Goal: Task Accomplishment & Management: Manage account settings

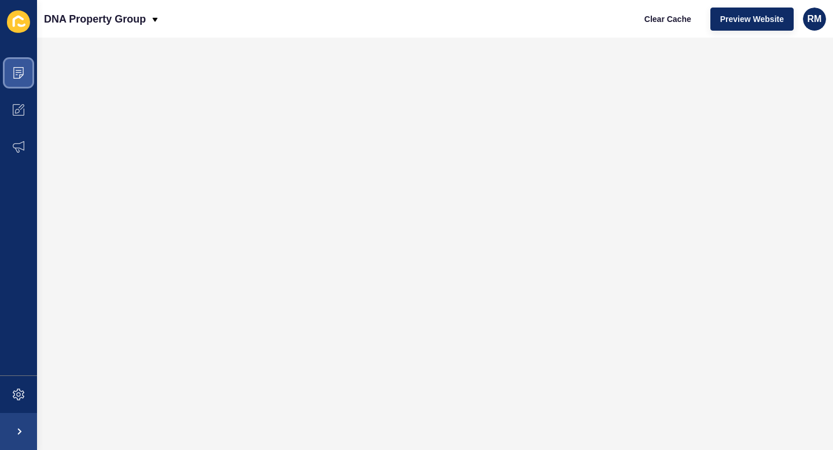
click at [28, 75] on span at bounding box center [18, 72] width 37 height 37
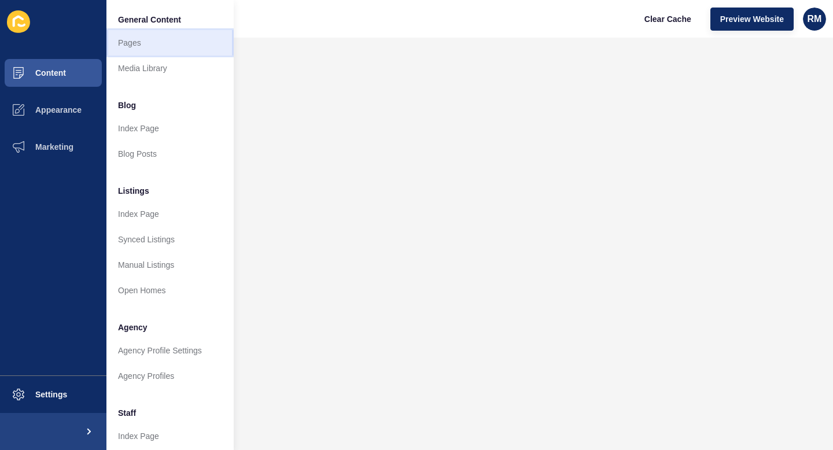
click at [138, 49] on link "Pages" at bounding box center [169, 42] width 127 height 25
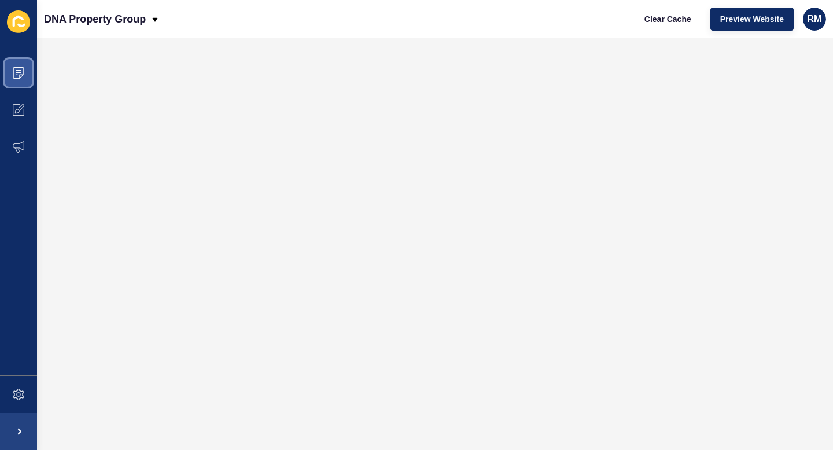
click at [23, 64] on span at bounding box center [18, 72] width 37 height 37
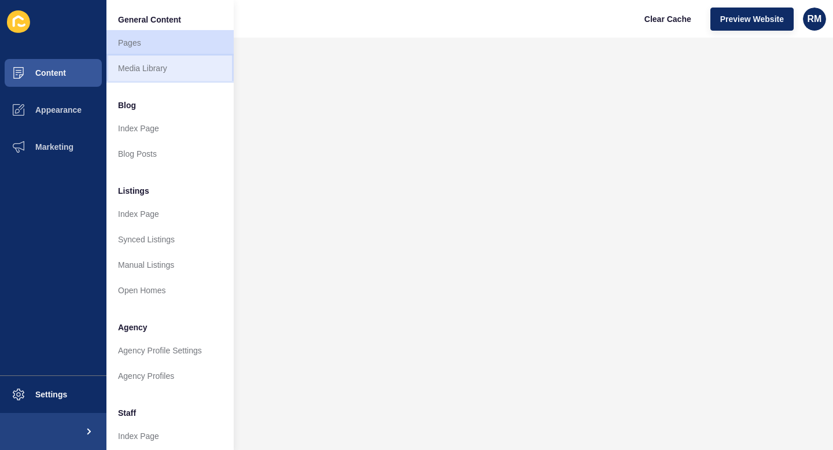
click at [145, 62] on link "Media Library" at bounding box center [169, 68] width 127 height 25
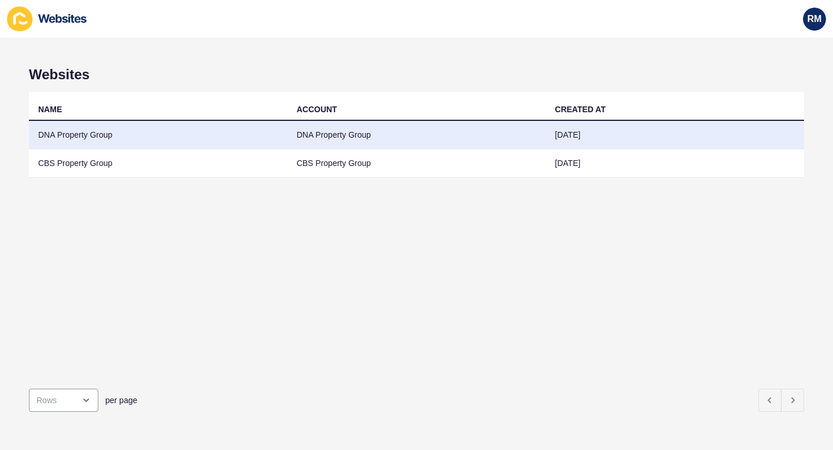
click at [76, 134] on td "DNA Property Group" at bounding box center [158, 135] width 259 height 28
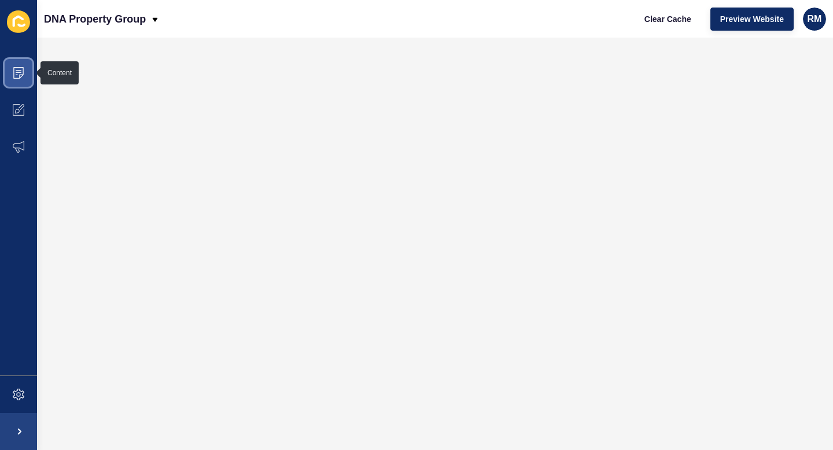
click at [23, 73] on icon at bounding box center [19, 73] width 12 height 12
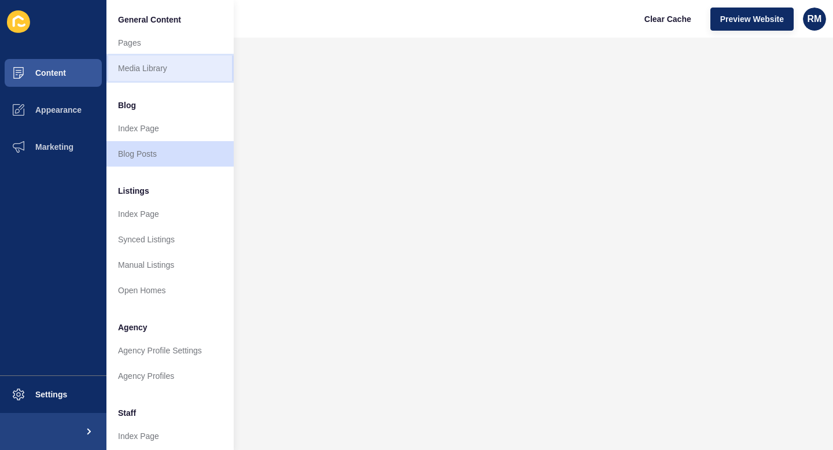
click at [146, 62] on link "Media Library" at bounding box center [169, 68] width 127 height 25
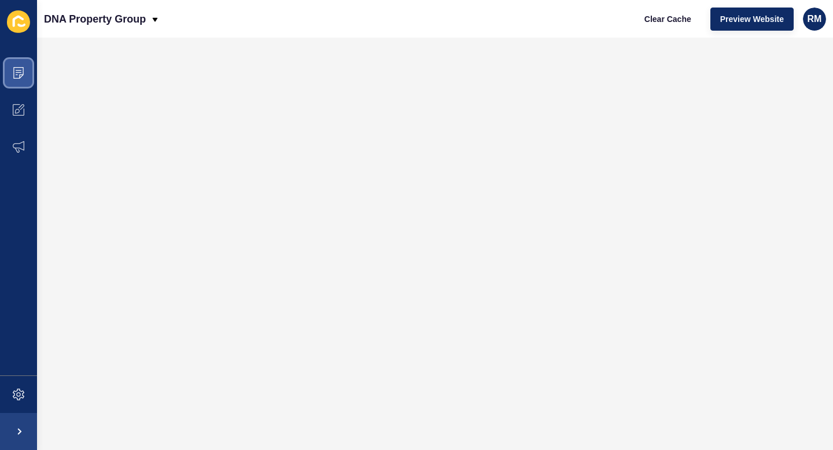
click at [19, 63] on span at bounding box center [18, 72] width 37 height 37
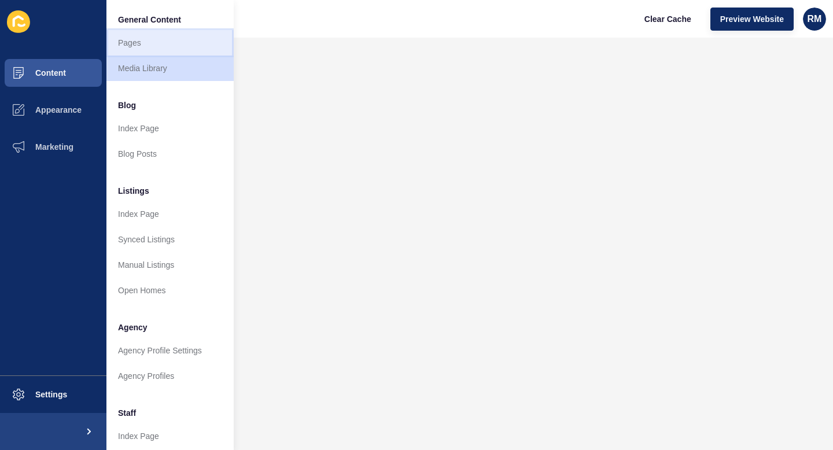
click at [139, 36] on link "Pages" at bounding box center [169, 42] width 127 height 25
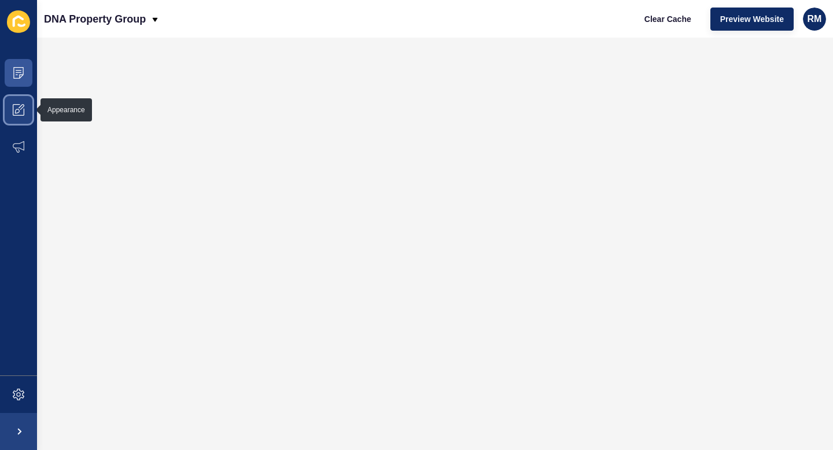
click at [19, 110] on icon at bounding box center [17, 111] width 5 height 5
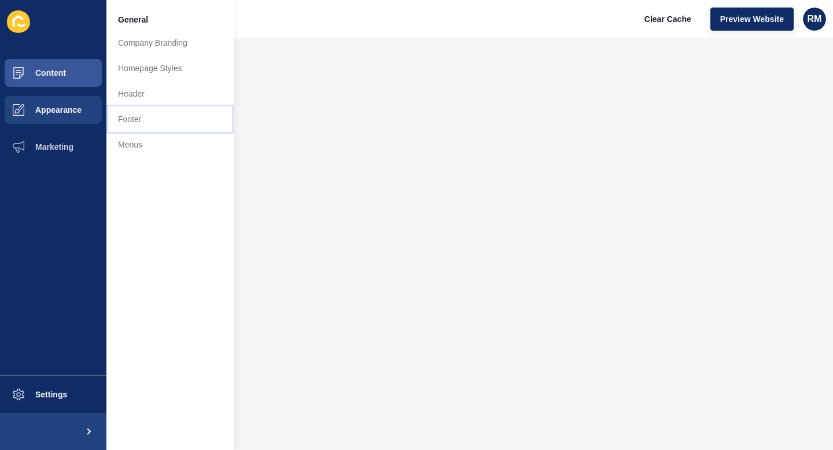
click at [138, 111] on link "Footer" at bounding box center [169, 118] width 127 height 25
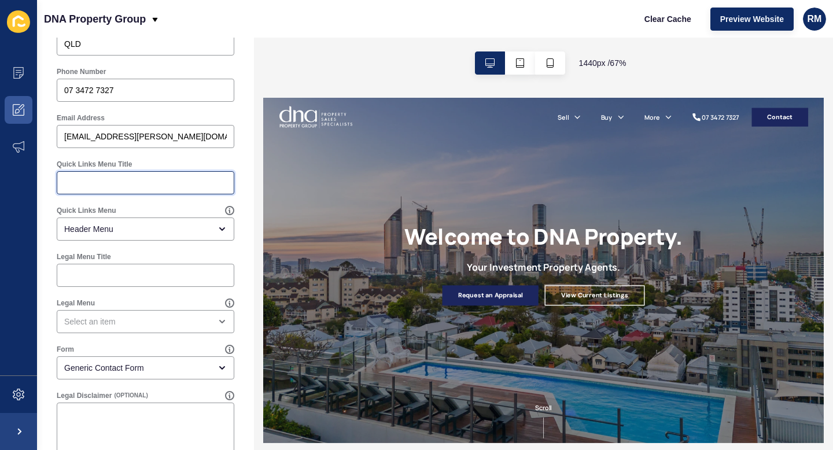
click at [131, 186] on input "Quick Links Menu Title" at bounding box center [145, 183] width 163 height 12
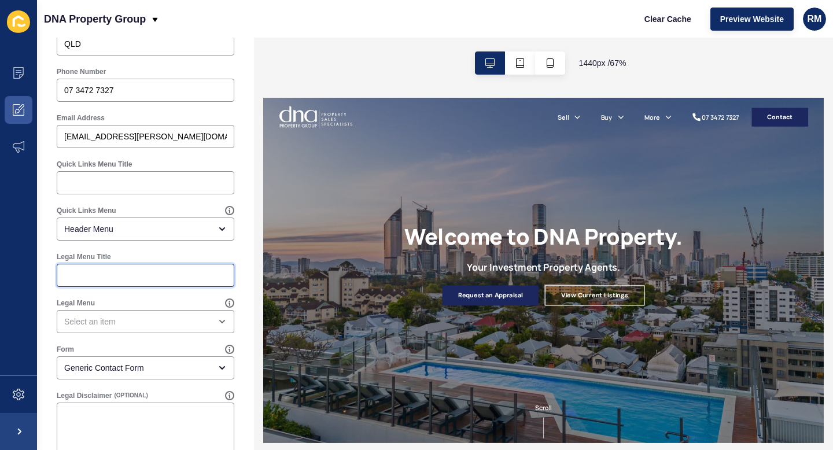
click at [114, 271] on input "Legal Menu Title" at bounding box center [145, 276] width 163 height 12
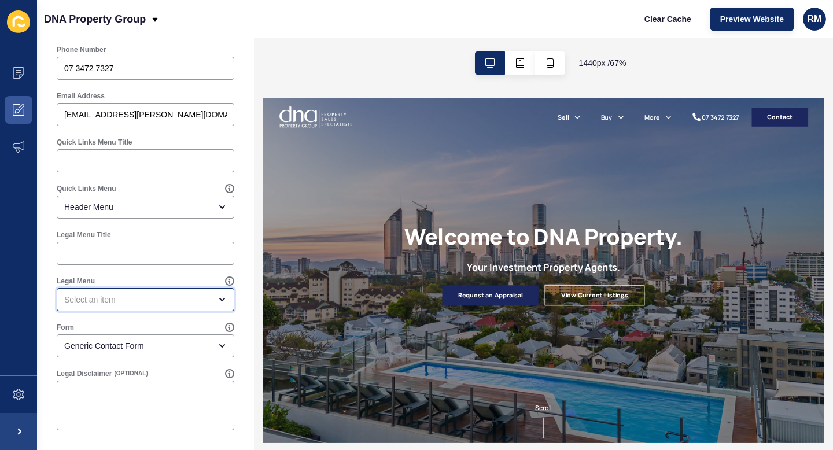
click at [106, 297] on div "open menu" at bounding box center [137, 300] width 146 height 12
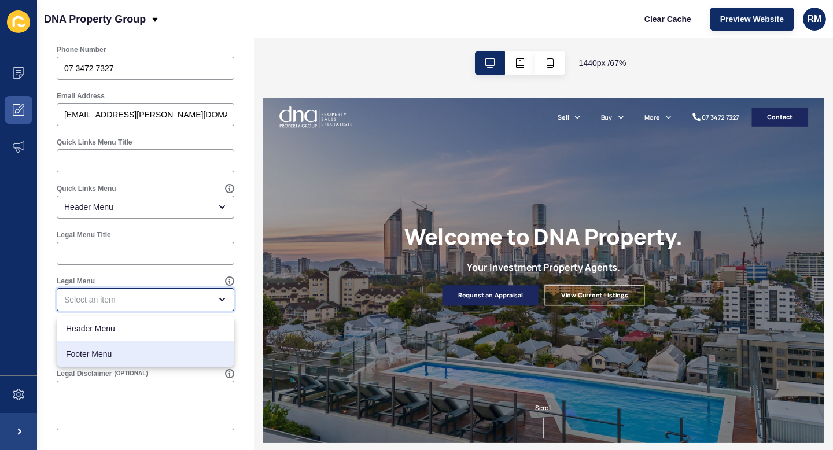
click at [97, 349] on span "Footer Menu" at bounding box center [145, 354] width 159 height 12
type input "Footer Menu"
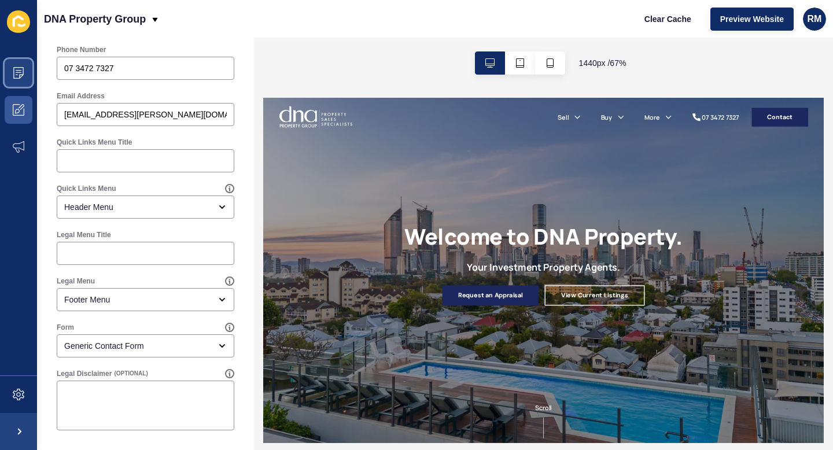
click at [20, 73] on icon at bounding box center [19, 73] width 12 height 12
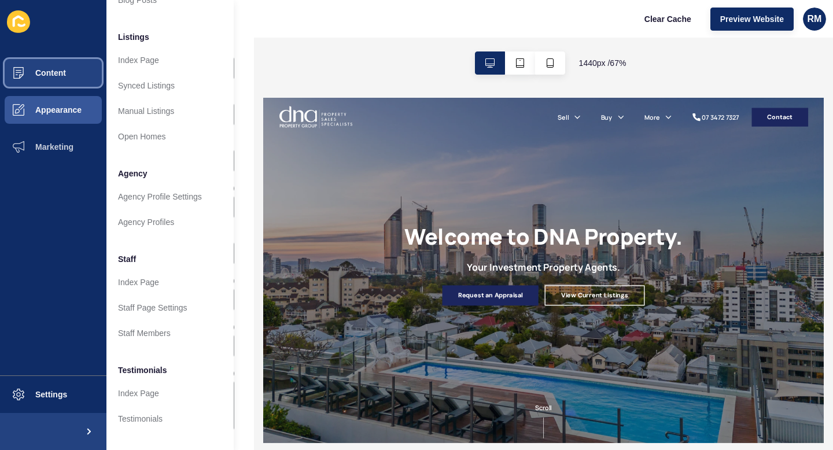
scroll to position [156, 0]
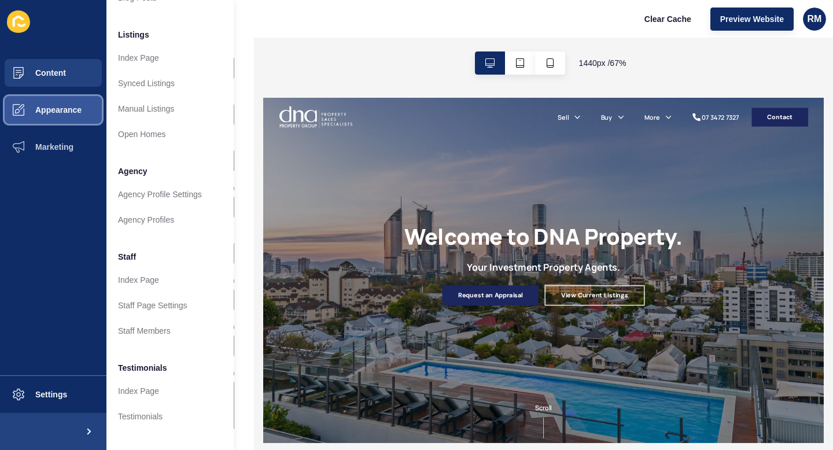
click at [47, 116] on button "Appearance" at bounding box center [53, 109] width 106 height 37
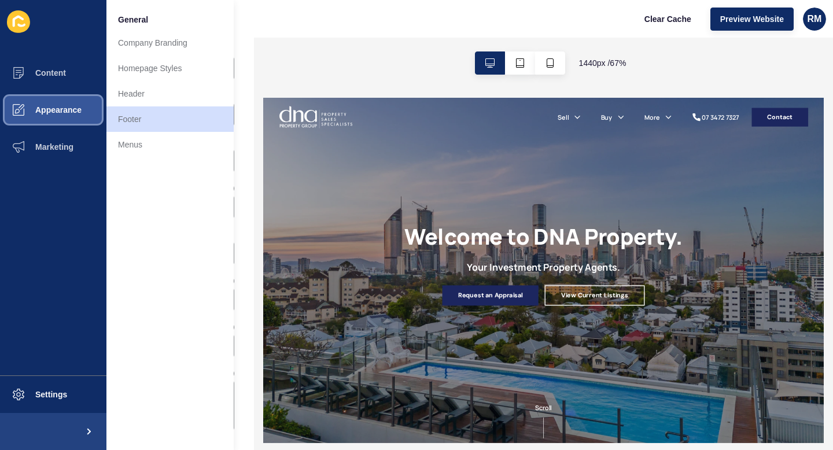
scroll to position [0, 0]
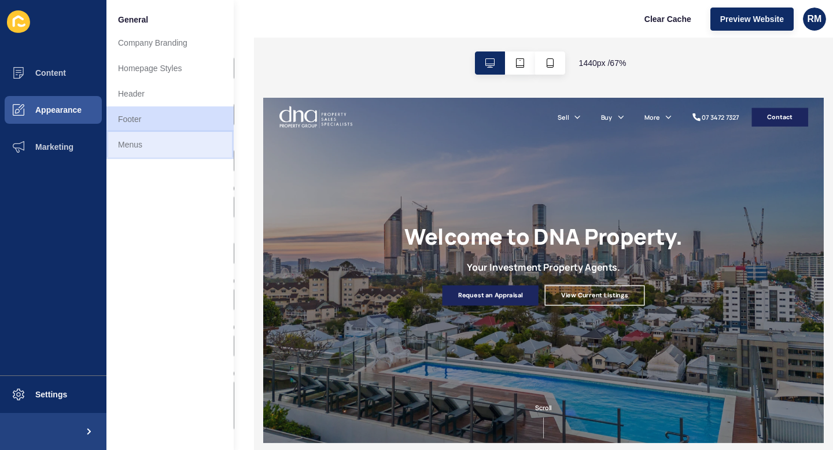
click at [116, 150] on link "Menus" at bounding box center [169, 144] width 127 height 25
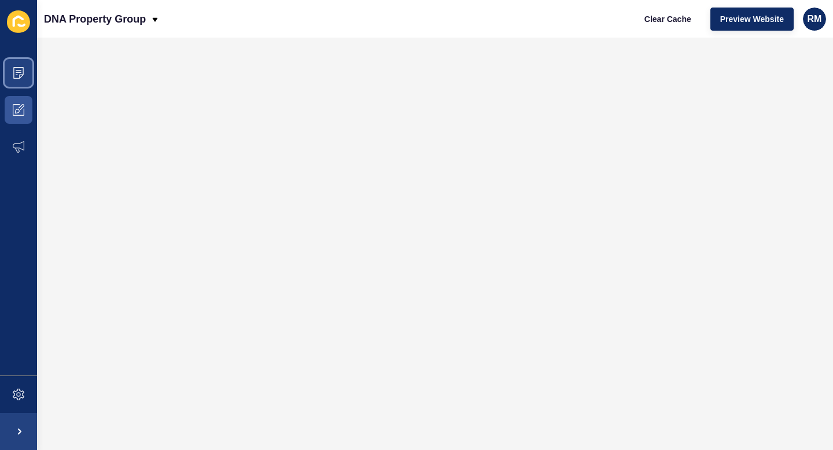
click at [19, 65] on span at bounding box center [18, 72] width 37 height 37
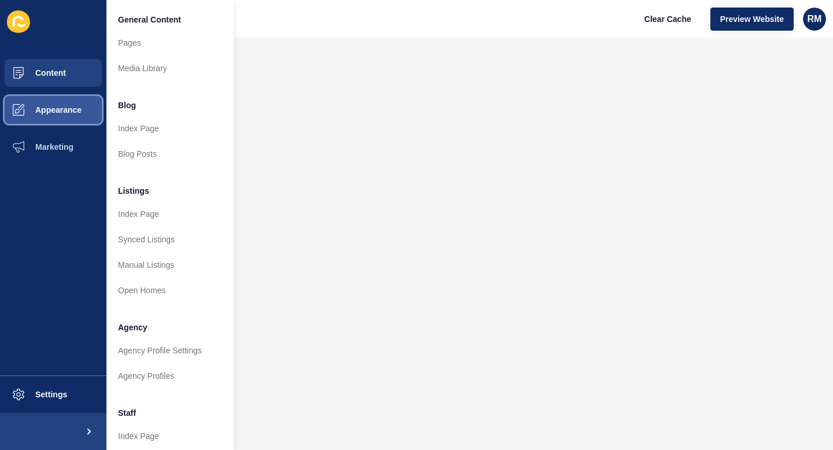
click at [32, 111] on span "Appearance" at bounding box center [39, 109] width 83 height 9
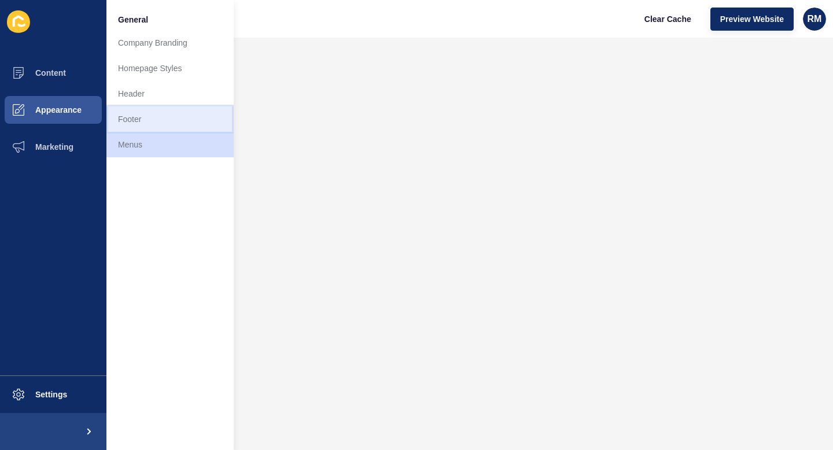
click at [141, 118] on link "Footer" at bounding box center [169, 118] width 127 height 25
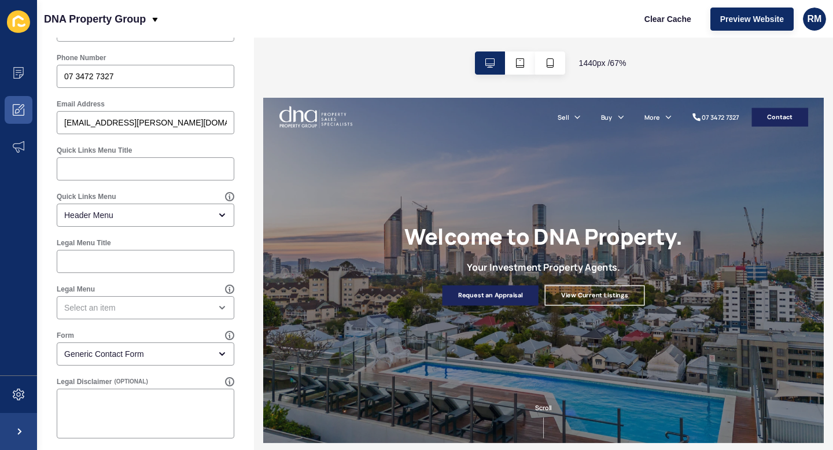
scroll to position [615, 0]
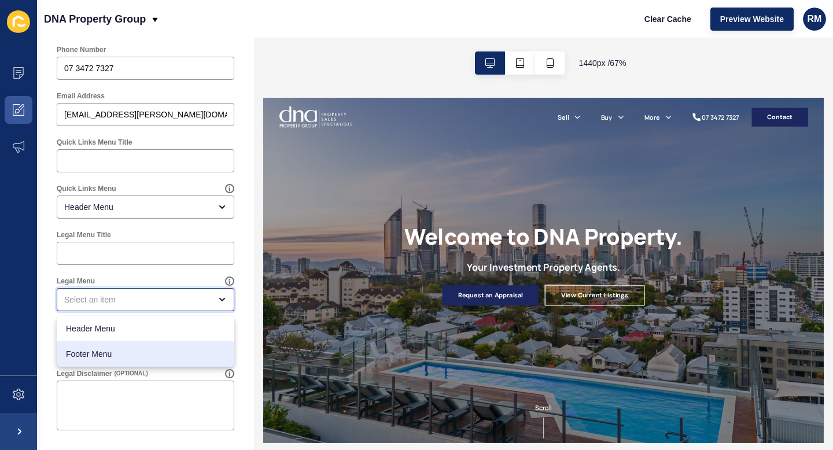
click at [127, 345] on div "Footer Menu" at bounding box center [146, 353] width 178 height 25
type input "Footer Menu"
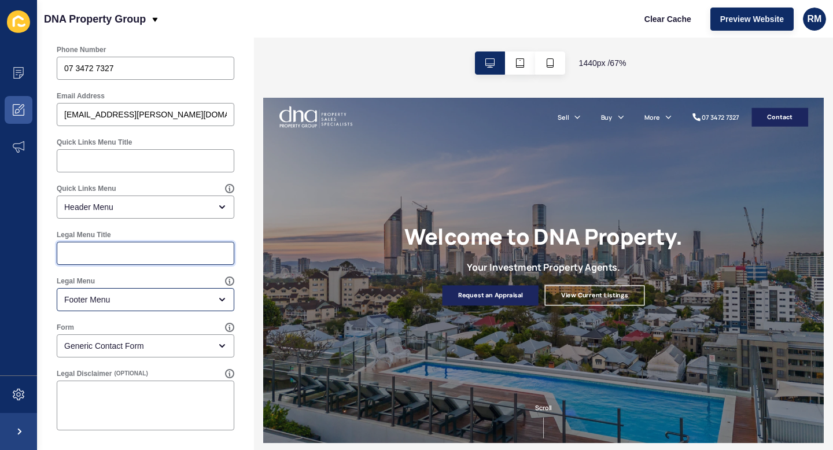
click at [116, 257] on input "Legal Menu Title" at bounding box center [145, 254] width 163 height 12
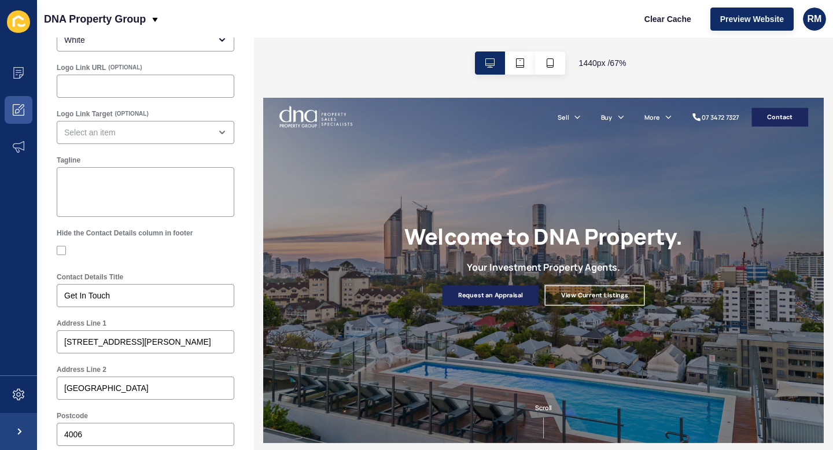
scroll to position [0, 0]
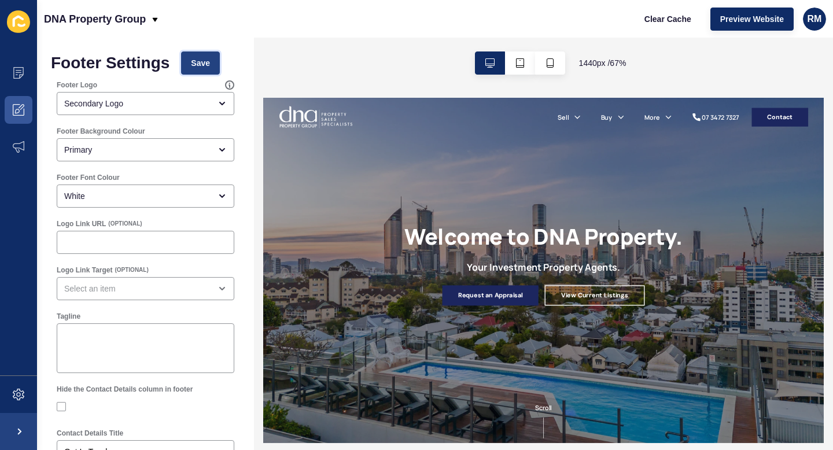
click at [196, 60] on span "Save" at bounding box center [200, 63] width 19 height 12
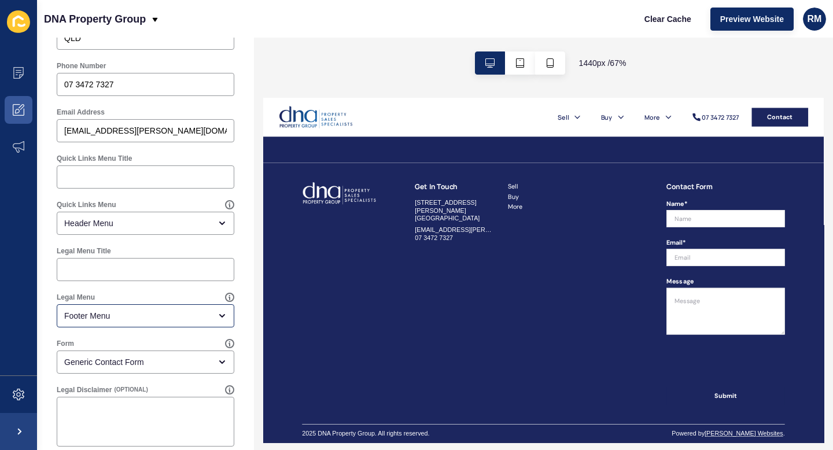
scroll to position [601, 0]
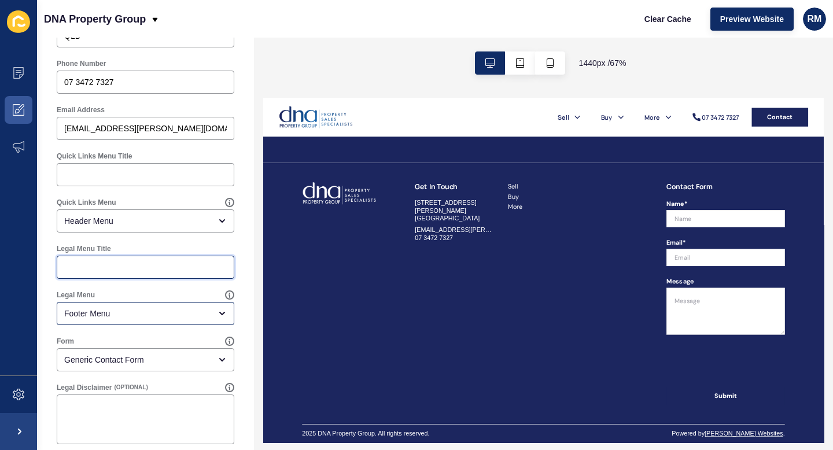
click at [123, 269] on input "Legal Menu Title" at bounding box center [145, 267] width 163 height 12
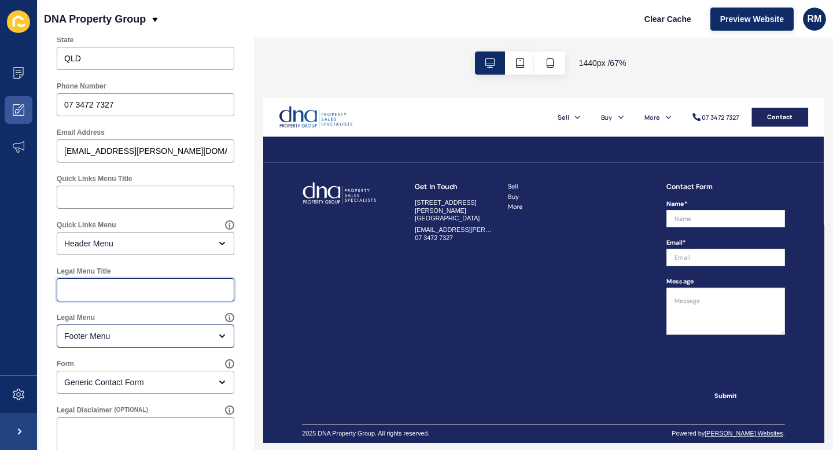
scroll to position [574, 0]
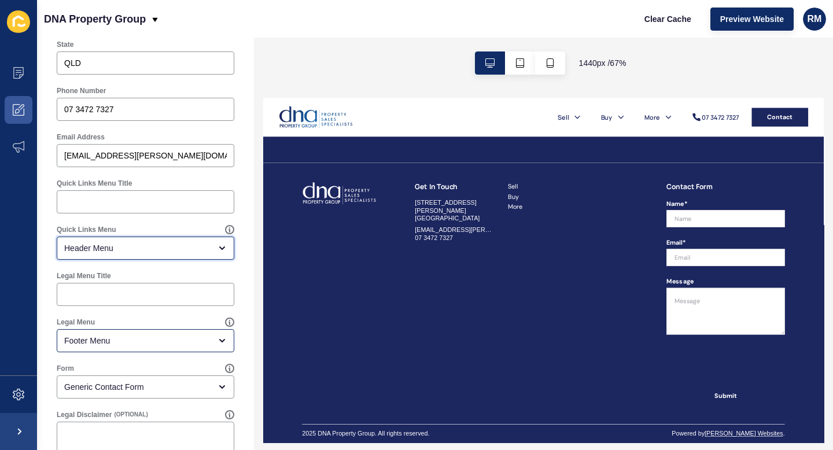
click at [133, 250] on div "Header Menu" at bounding box center [137, 248] width 146 height 12
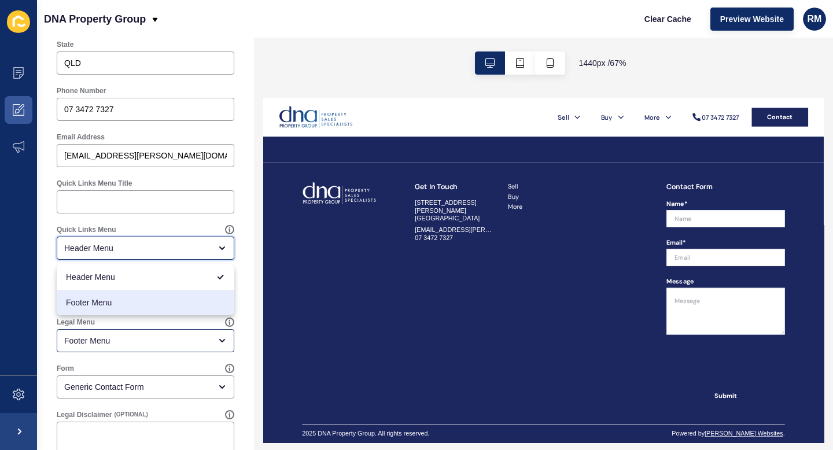
click at [117, 298] on span "Footer Menu" at bounding box center [145, 303] width 159 height 12
type input "Footer Menu"
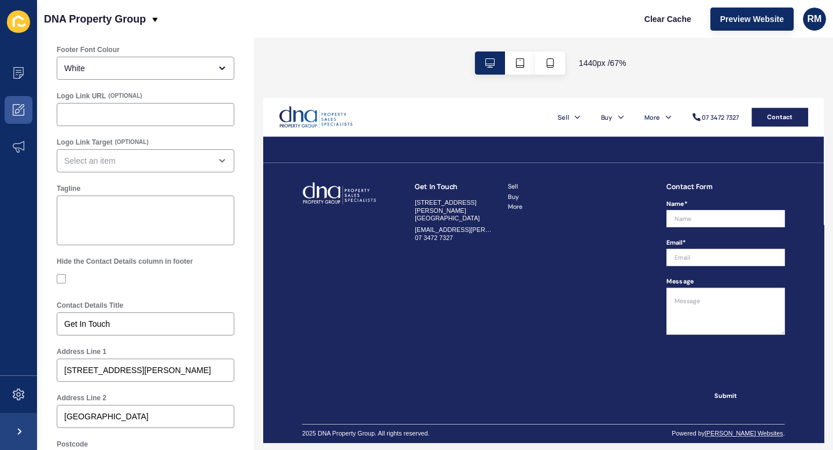
scroll to position [0, 0]
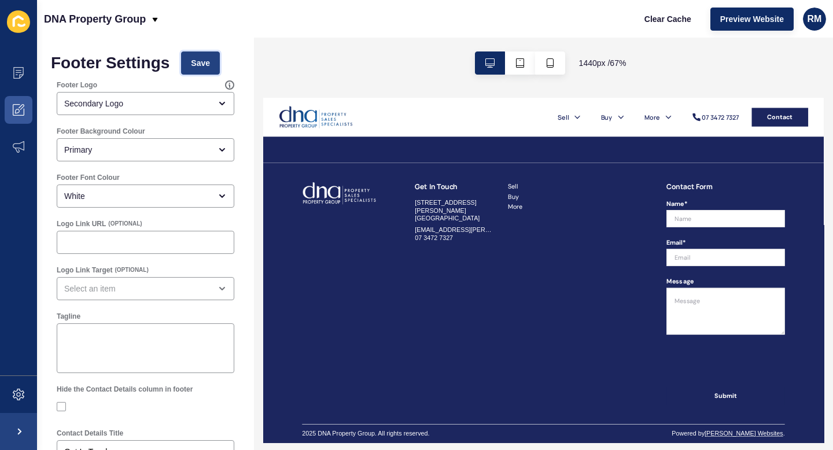
click at [214, 68] on button "Save" at bounding box center [200, 62] width 39 height 23
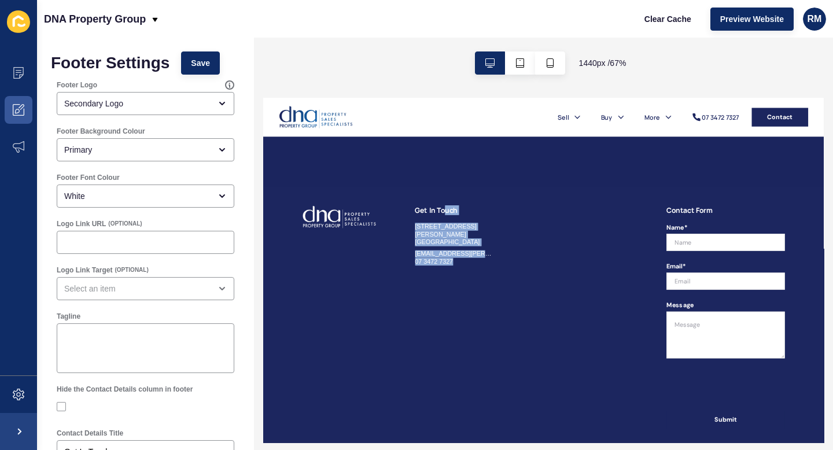
drag, startPoint x: 586, startPoint y: 283, endPoint x: 741, endPoint y: 448, distance: 226.7
click at [741, 448] on div "Get In Touch 134 Wickham Street Fortitude Valley QLD 4006 dane.messina@dnaprope…" at bounding box center [679, 424] width 717 height 388
click at [706, 450] on div at bounding box center [675, 424] width 99 height 333
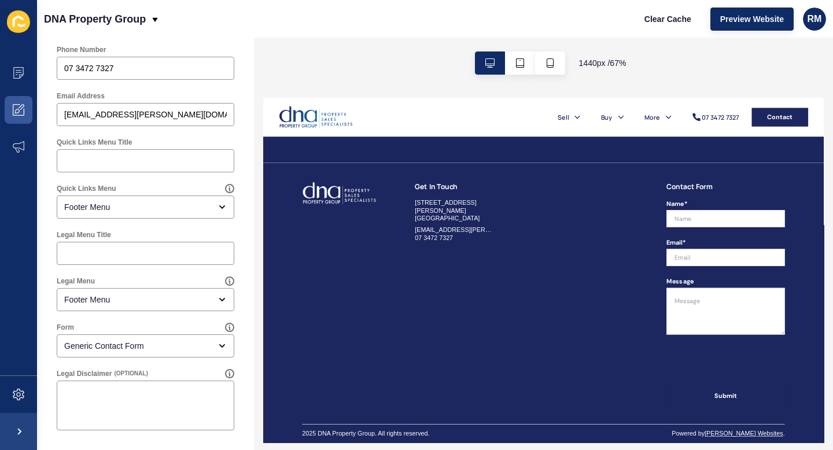
scroll to position [613, 0]
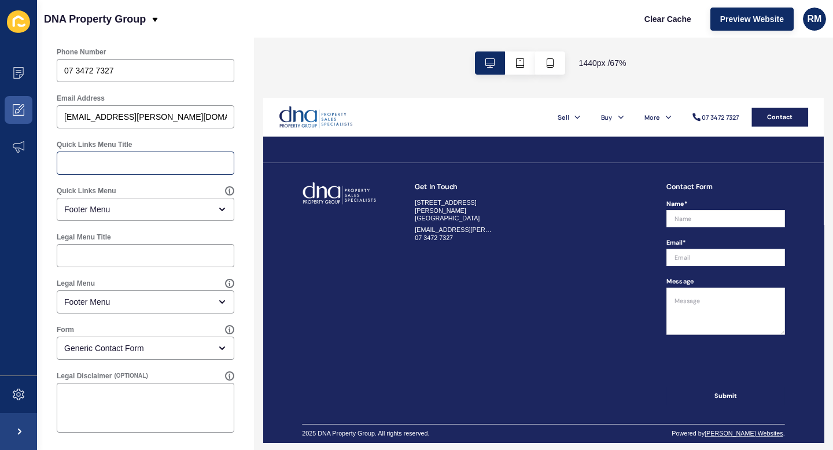
click at [138, 169] on div at bounding box center [146, 163] width 178 height 23
type input "Menu"
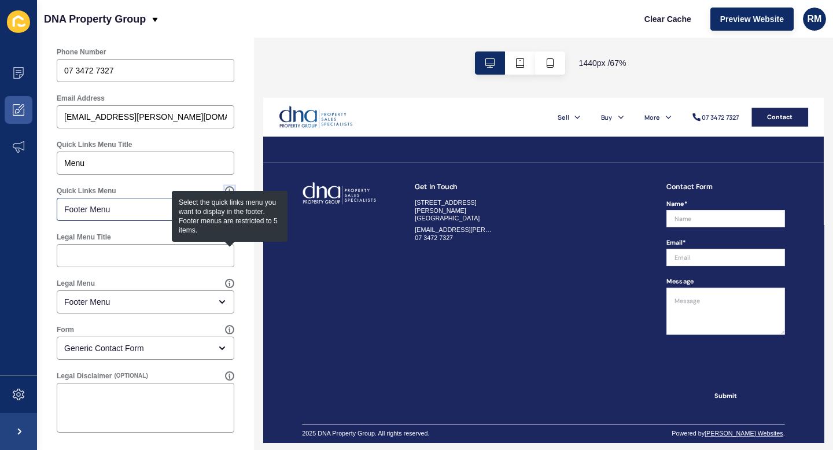
scroll to position [0, 0]
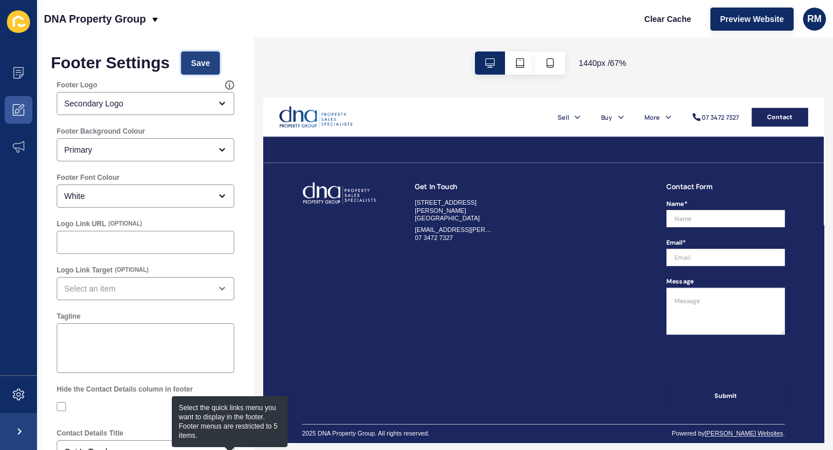
click at [208, 60] on span "Save" at bounding box center [200, 63] width 19 height 12
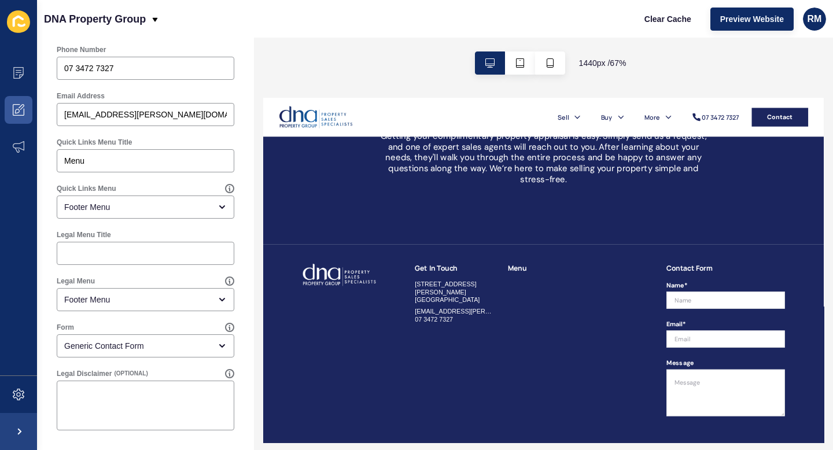
scroll to position [2437, 0]
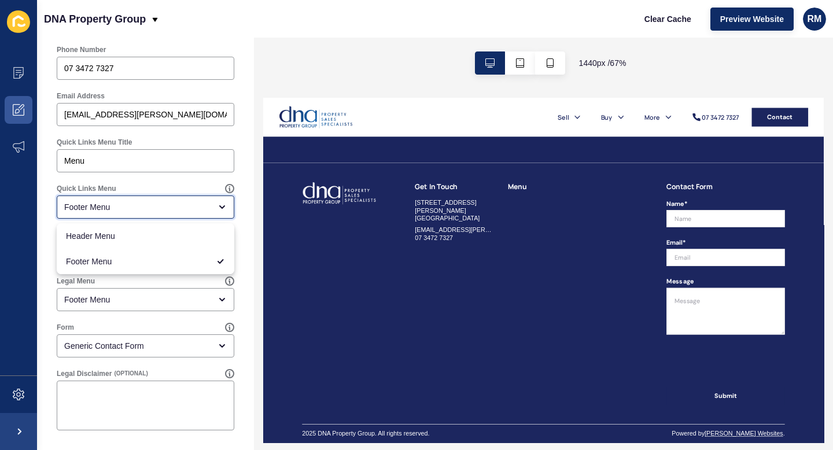
click at [133, 197] on div "Footer Menu" at bounding box center [146, 207] width 178 height 23
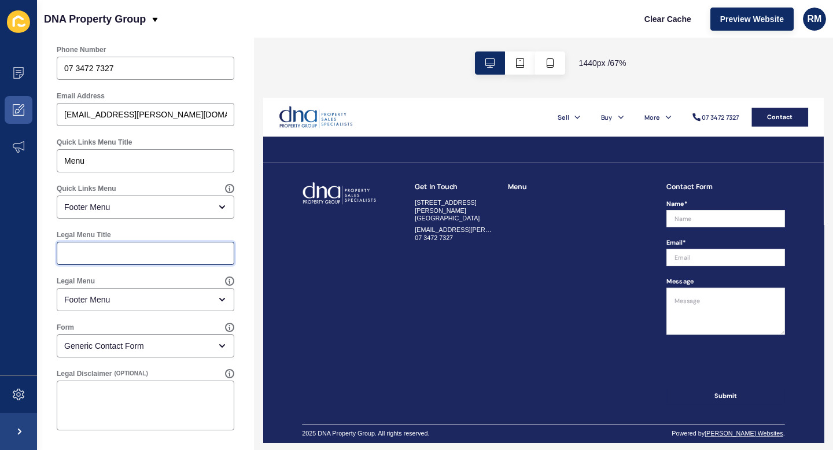
click at [102, 259] on input "Legal Menu Title" at bounding box center [145, 254] width 163 height 12
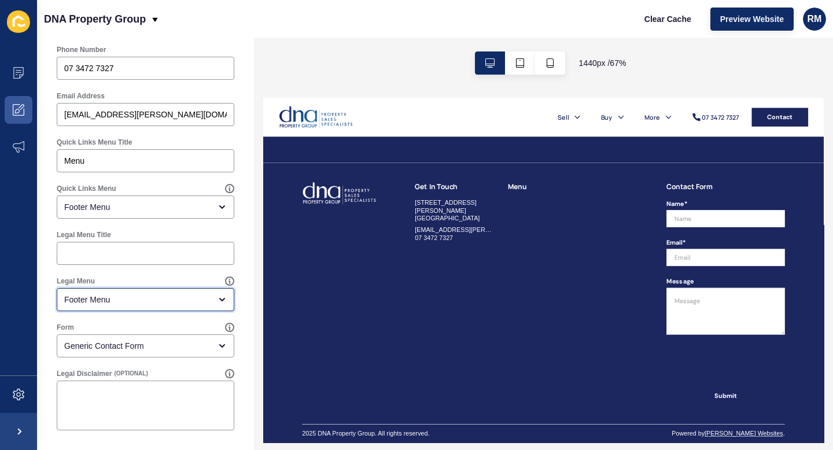
click at [104, 294] on div "Footer Menu" at bounding box center [137, 300] width 146 height 12
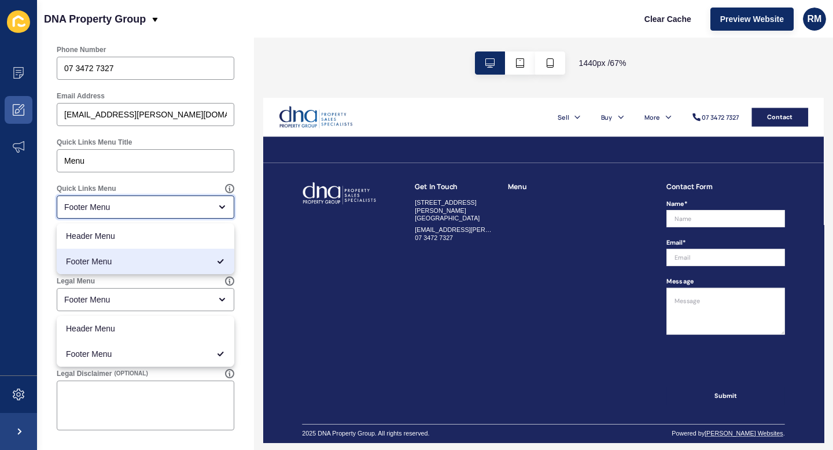
click at [114, 208] on div "Footer Menu" at bounding box center [137, 207] width 146 height 12
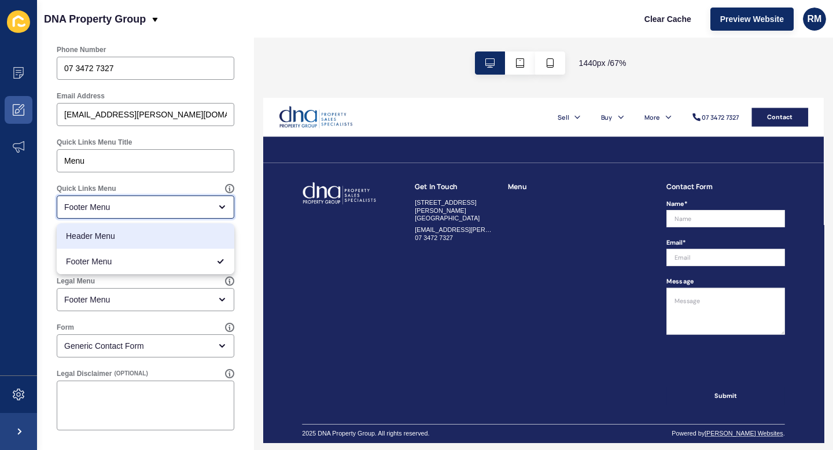
click at [106, 237] on span "Header Menu" at bounding box center [145, 236] width 159 height 12
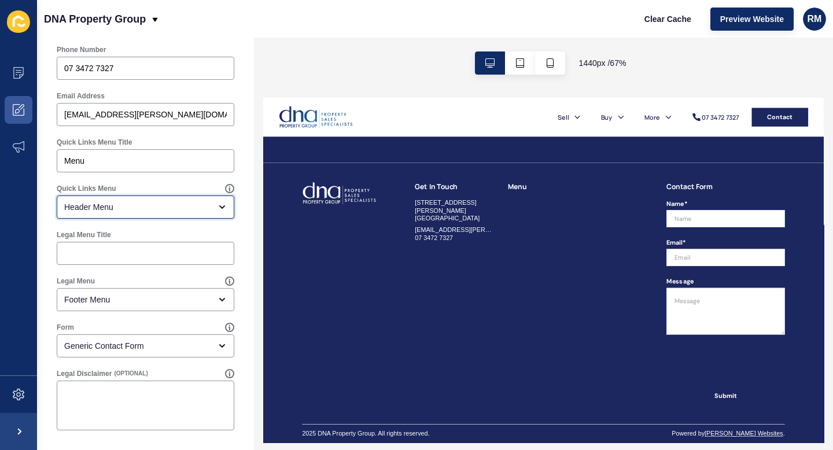
click at [107, 209] on div "Header Menu" at bounding box center [137, 207] width 146 height 12
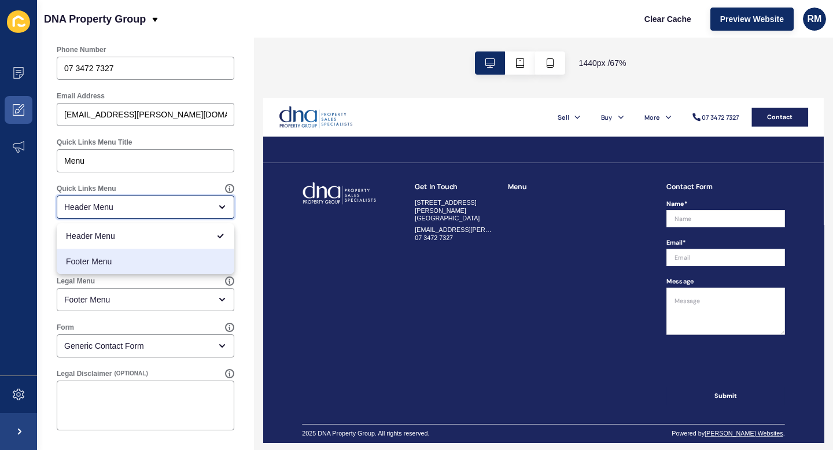
click at [99, 263] on span "Footer Menu" at bounding box center [145, 262] width 159 height 12
type input "Footer Menu"
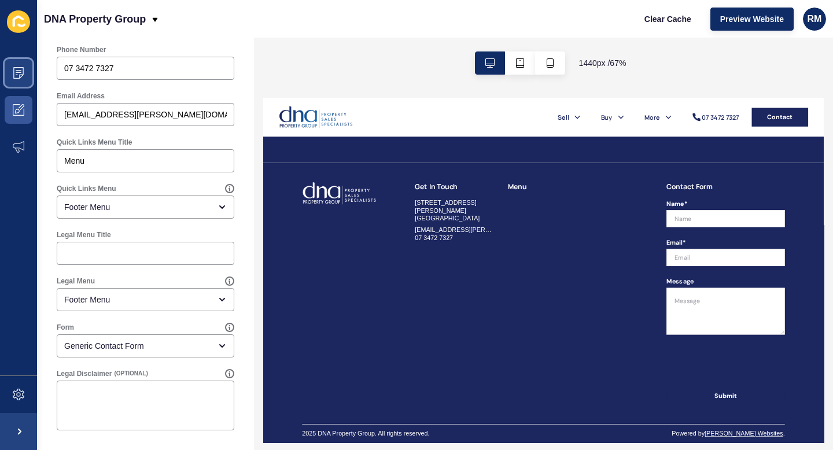
click at [16, 75] on icon at bounding box center [19, 73] width 12 height 12
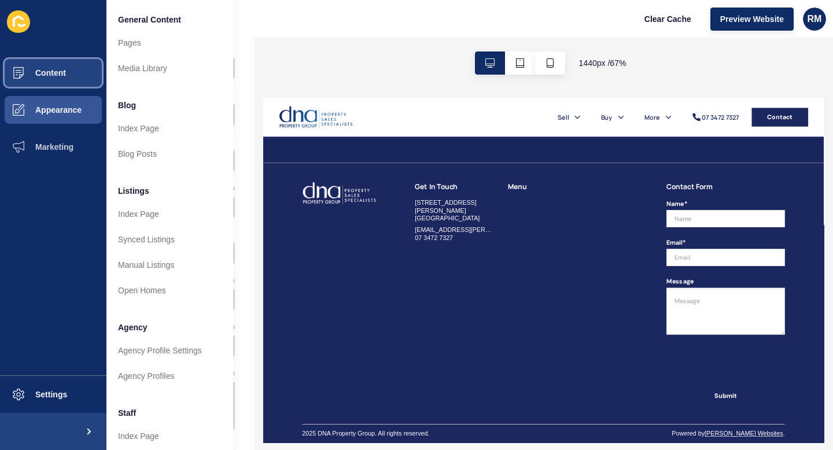
click at [56, 65] on button "Content" at bounding box center [53, 72] width 106 height 37
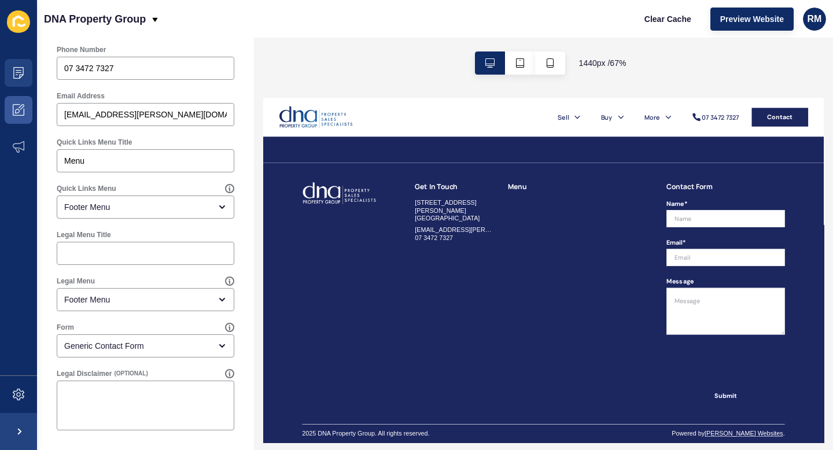
click at [56, 65] on div "Phone Number 07 3472 7327" at bounding box center [146, 62] width 180 height 37
click at [19, 73] on icon at bounding box center [19, 73] width 12 height 12
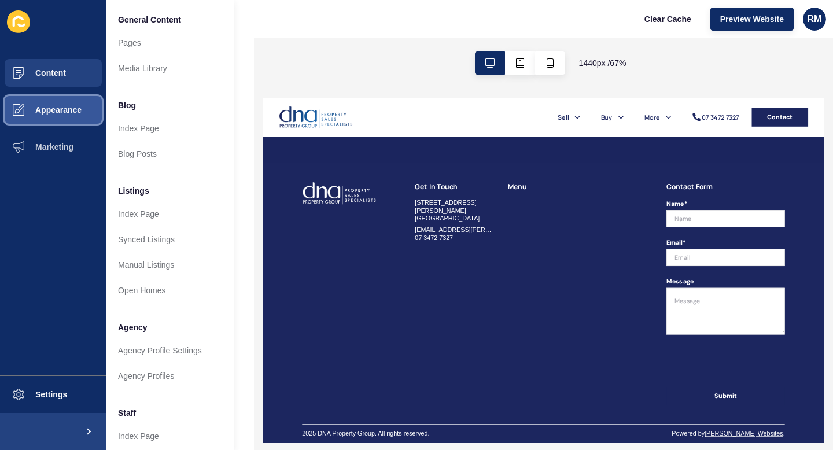
click at [25, 112] on span "Appearance" at bounding box center [39, 109] width 83 height 9
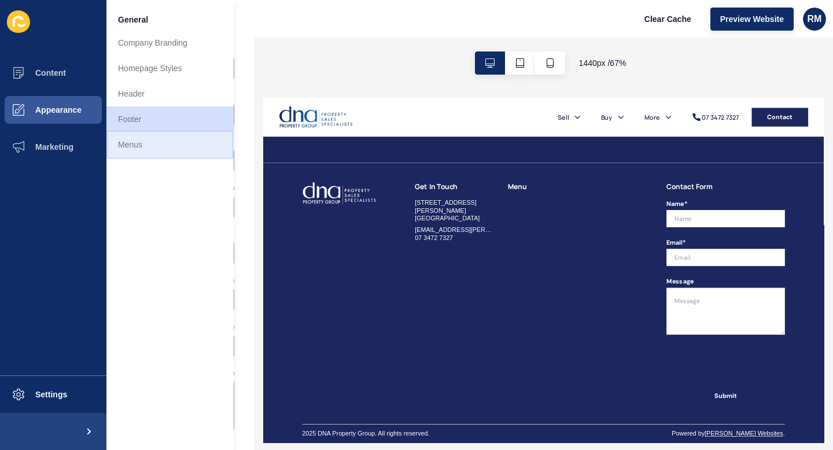
click at [134, 143] on link "Menus" at bounding box center [169, 144] width 127 height 25
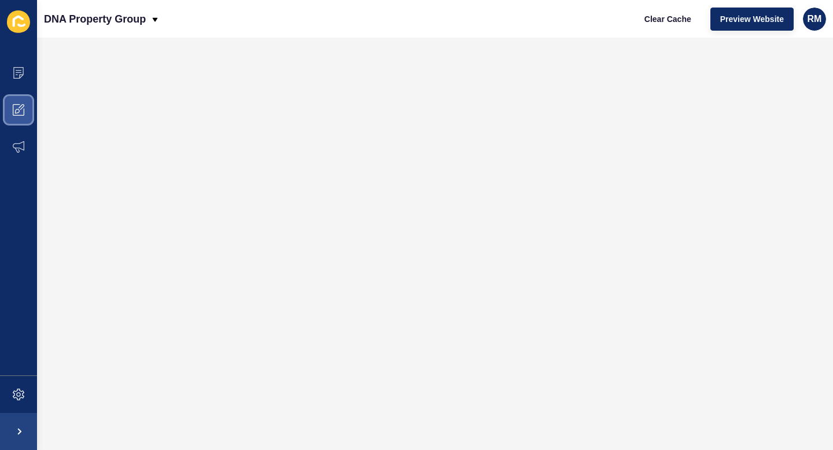
click at [9, 110] on span at bounding box center [18, 109] width 37 height 37
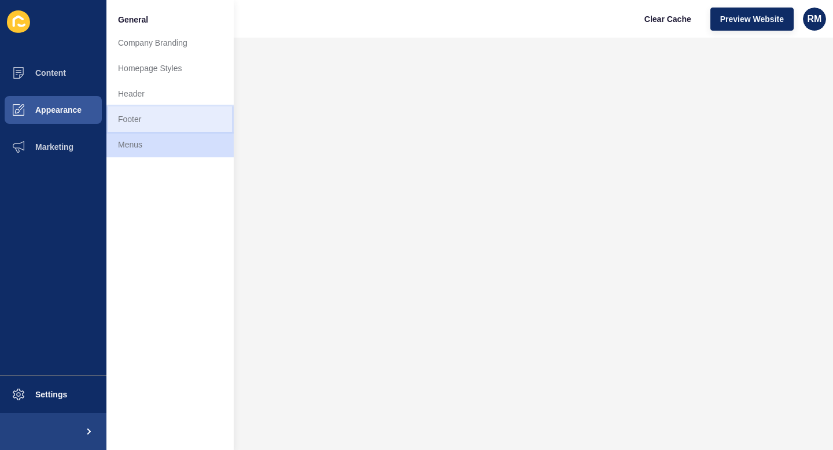
click at [132, 120] on link "Footer" at bounding box center [169, 118] width 127 height 25
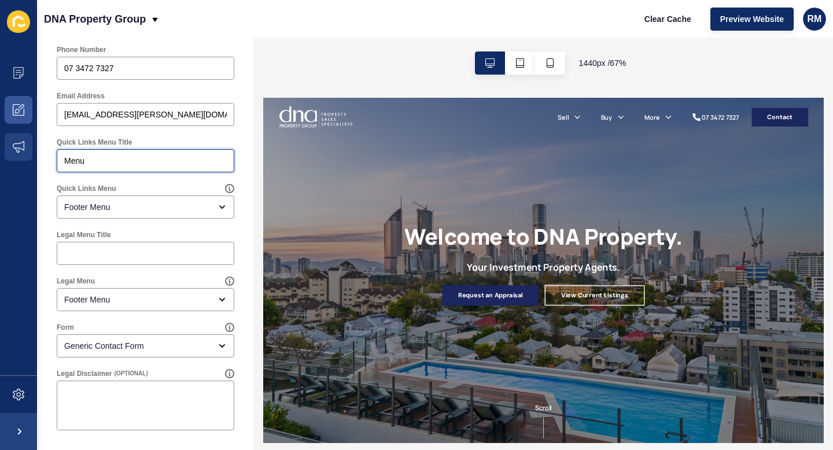
drag, startPoint x: 111, startPoint y: 163, endPoint x: 32, endPoint y: 154, distance: 79.1
click at [32, 154] on div "Content Appearance Marketing Settings DNA Property Group Clear Cache Preview We…" at bounding box center [416, 225] width 833 height 450
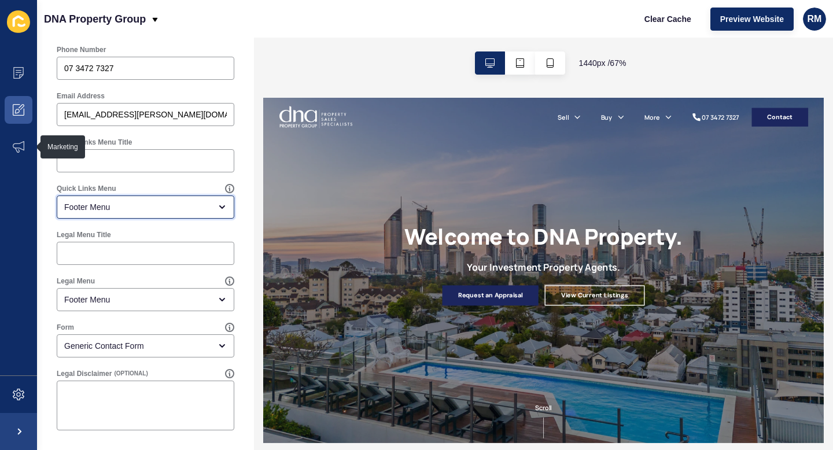
click at [119, 201] on div "Footer Menu" at bounding box center [137, 207] width 146 height 12
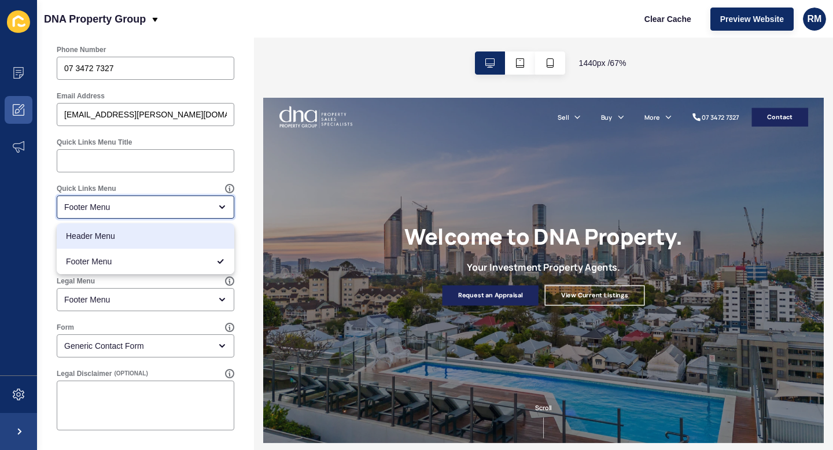
click at [110, 237] on span "Header Menu" at bounding box center [145, 236] width 159 height 12
type input "Header Menu"
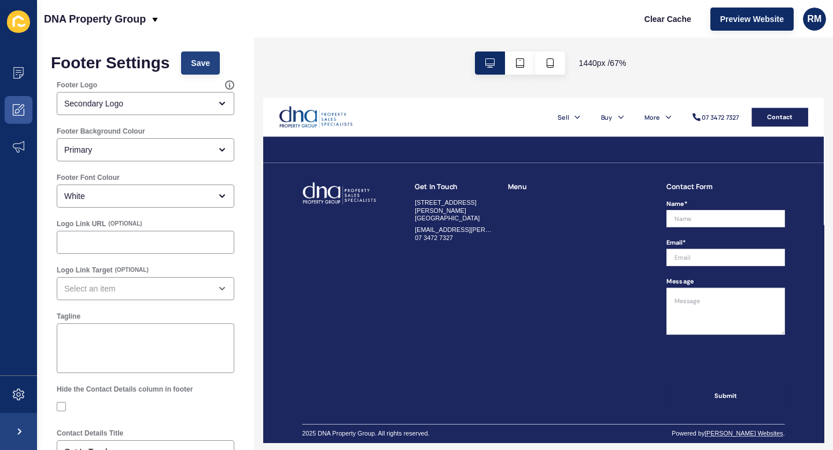
click at [198, 70] on button "Save" at bounding box center [200, 62] width 39 height 23
